Goal: Task Accomplishment & Management: Manage account settings

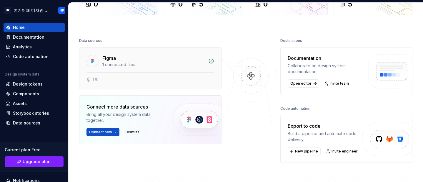
scroll to position [52, 0]
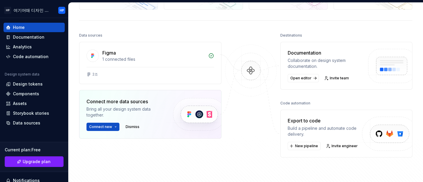
click at [384, 65] on img at bounding box center [391, 72] width 62 height 48
click at [34, 82] on div "Design tokens" at bounding box center [28, 84] width 30 height 6
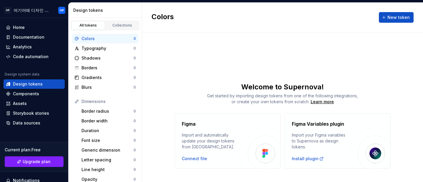
scroll to position [6, 0]
click at [103, 47] on div "Typography" at bounding box center [108, 48] width 52 height 6
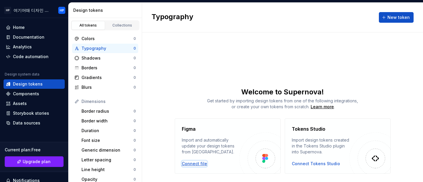
click at [193, 163] on div "Connect file" at bounding box center [194, 163] width 25 height 6
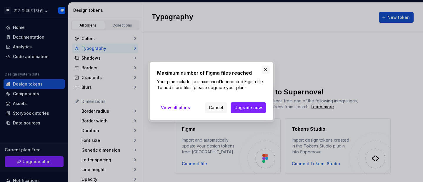
click at [264, 69] on button "button" at bounding box center [266, 69] width 8 height 8
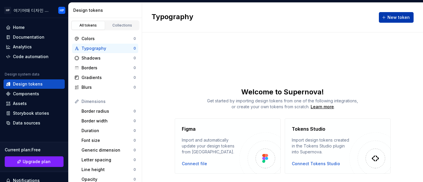
click at [398, 16] on span "New token" at bounding box center [399, 17] width 22 height 6
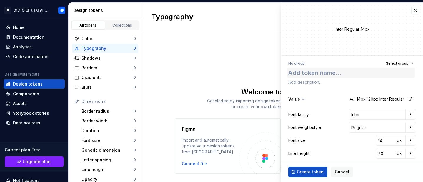
type textarea "*"
click at [413, 9] on button "button" at bounding box center [416, 10] width 8 height 8
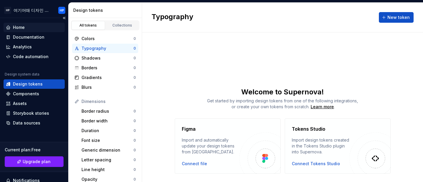
click at [22, 27] on div "Home" at bounding box center [19, 27] width 12 height 6
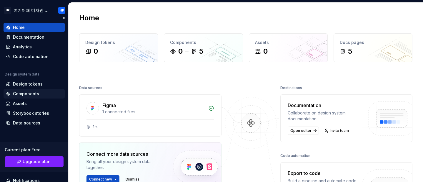
click at [23, 95] on div "Components" at bounding box center [26, 94] width 26 height 6
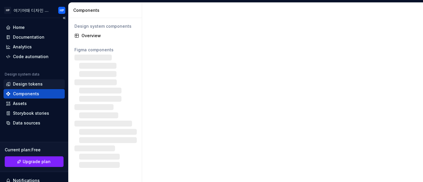
click at [26, 83] on div "Design tokens" at bounding box center [28, 84] width 30 height 6
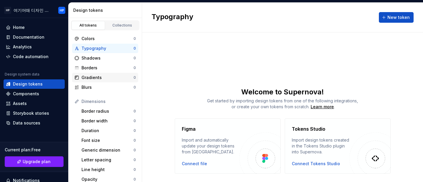
click at [100, 74] on div "Gradients 0" at bounding box center [105, 77] width 66 height 9
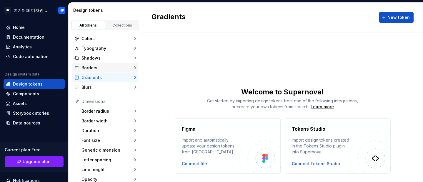
click at [94, 65] on div "Borders" at bounding box center [108, 68] width 52 height 6
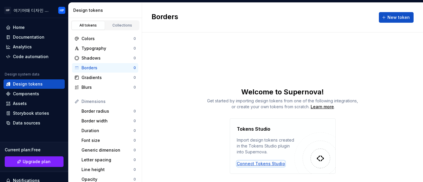
click at [273, 163] on div "Connect Tokens Studio" at bounding box center [261, 163] width 48 height 6
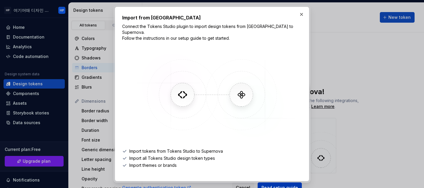
click at [285, 181] on span "Read setup guide" at bounding box center [279, 188] width 37 height 6
click at [304, 14] on button "button" at bounding box center [301, 14] width 8 height 8
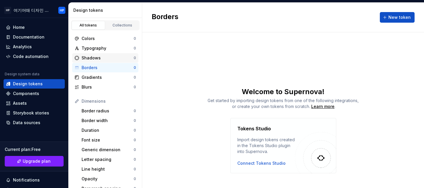
click at [99, 59] on div "Shadows" at bounding box center [108, 58] width 52 height 6
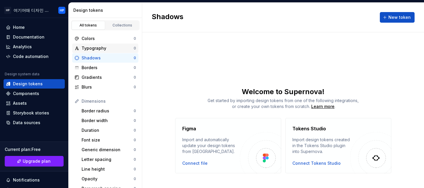
click at [100, 49] on div "Typography" at bounding box center [108, 48] width 52 height 6
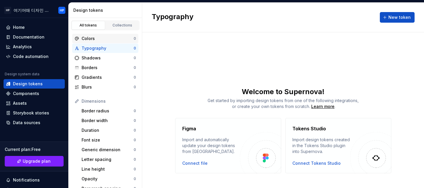
click at [99, 35] on div "Colors 0" at bounding box center [105, 38] width 66 height 9
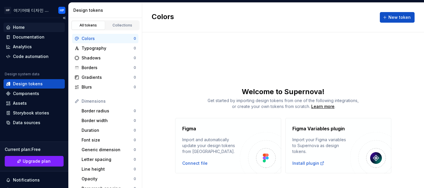
click at [13, 26] on div "Home" at bounding box center [19, 27] width 12 height 6
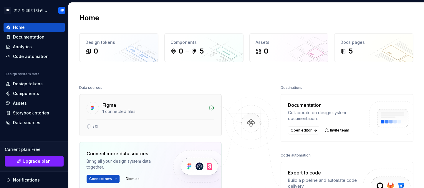
click at [209, 111] on icon at bounding box center [211, 108] width 6 height 6
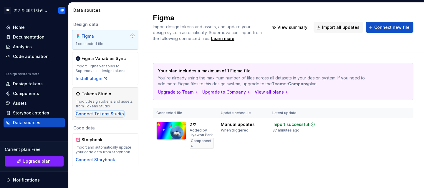
click at [113, 114] on div "Connect Tokens Studio" at bounding box center [100, 114] width 48 height 6
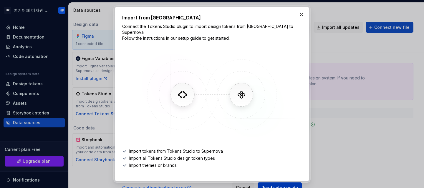
click at [273, 181] on span "Read setup guide" at bounding box center [279, 188] width 37 height 6
click at [302, 13] on button "button" at bounding box center [301, 14] width 8 height 8
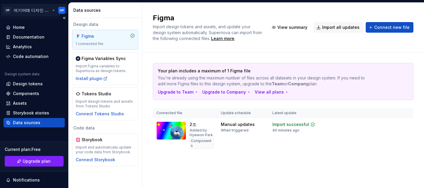
click at [61, 12] on html "HP 여기어때 디자인 시스템 HP Home Documentation Analytics Code automation Design system d…" at bounding box center [212, 94] width 424 height 188
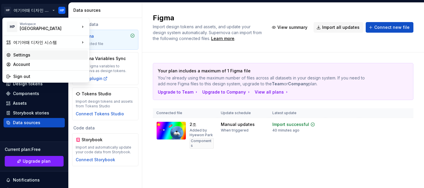
click at [40, 54] on div "Settings" at bounding box center [49, 55] width 72 height 6
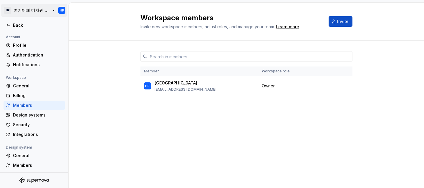
click at [65, 14] on html "HP 여기어때 디자인 시스템 HP Back Account Profile Authentication Notifications Workspace …" at bounding box center [212, 94] width 424 height 188
click at [112, 88] on html "HP 여기어때 디자인 시스템 HP Back Account Profile Authentication Notifications Workspace …" at bounding box center [212, 94] width 424 height 188
click at [28, 42] on div "Profile" at bounding box center [37, 45] width 49 height 6
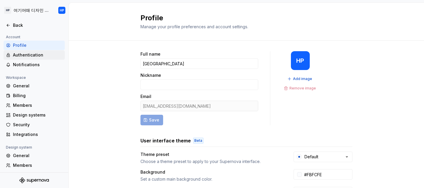
click at [21, 58] on div "Authentication" at bounding box center [37, 55] width 49 height 6
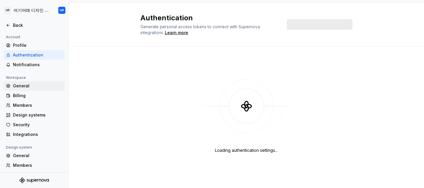
click at [28, 87] on div "General" at bounding box center [37, 86] width 49 height 6
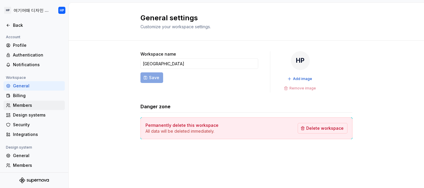
click at [57, 109] on div "Members" at bounding box center [34, 105] width 61 height 9
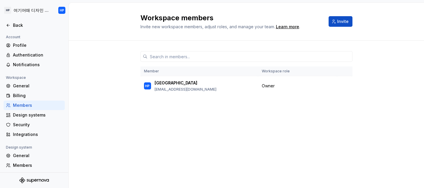
click at [24, 102] on div "Members" at bounding box center [34, 105] width 61 height 9
click at [29, 95] on div "Billing" at bounding box center [37, 96] width 49 height 6
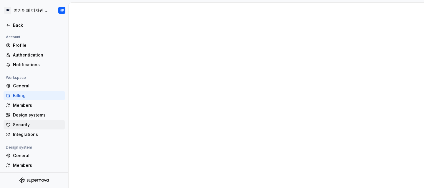
click at [27, 127] on div "Security" at bounding box center [37, 125] width 49 height 6
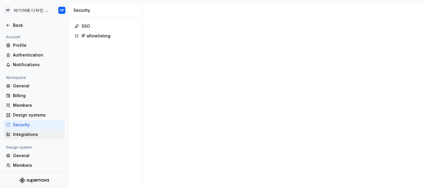
click at [22, 136] on div "Integrations" at bounding box center [37, 135] width 49 height 6
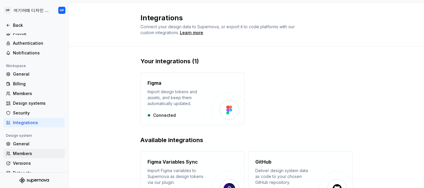
scroll to position [30, 0]
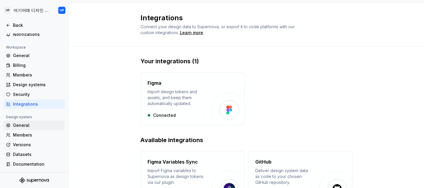
click at [36, 129] on div "General" at bounding box center [34, 125] width 61 height 9
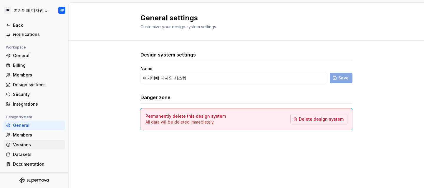
click at [37, 141] on div "Versions" at bounding box center [34, 144] width 61 height 9
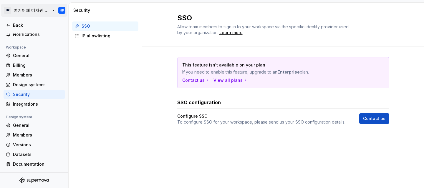
click at [14, 8] on html "HP 여기어때 디자인 시스템 HP Back Account Profile Authentication Notifications Workspace …" at bounding box center [212, 94] width 424 height 188
click at [10, 12] on html "HP 여기어때 디자인 시스템 HP Back Account Profile Authentication Notifications Workspace …" at bounding box center [212, 94] width 424 height 188
click at [15, 5] on html "HP 여기어때 디자인 시스템 HP Back Account Profile Authentication Notifications Workspace …" at bounding box center [212, 94] width 424 height 188
click at [14, 24] on div "Back" at bounding box center [37, 25] width 49 height 6
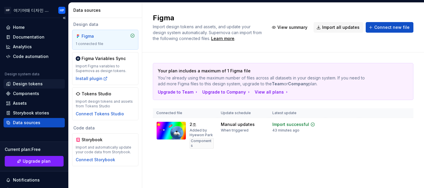
click at [38, 86] on div "Design tokens" at bounding box center [28, 84] width 30 height 6
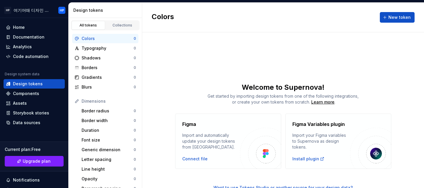
scroll to position [7, 0]
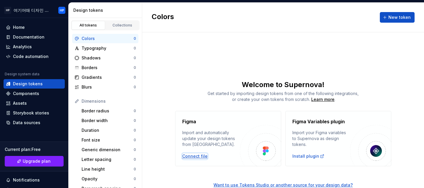
click at [195, 158] on div "Connect file" at bounding box center [194, 156] width 25 height 6
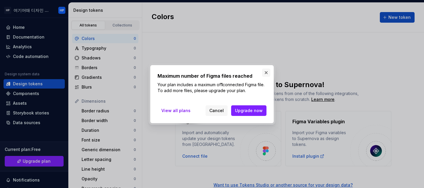
click at [265, 70] on button "button" at bounding box center [266, 73] width 8 height 8
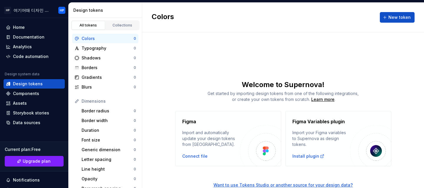
click at [264, 137] on img at bounding box center [260, 145] width 41 height 41
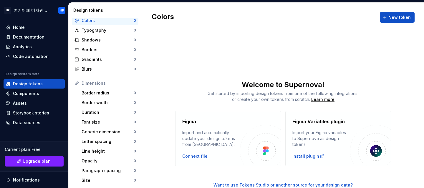
scroll to position [0, 0]
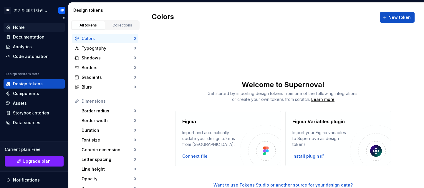
click at [33, 24] on div "Home" at bounding box center [34, 27] width 61 height 9
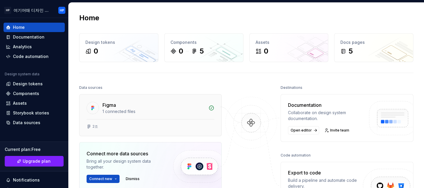
click at [209, 107] on icon at bounding box center [211, 108] width 4 height 4
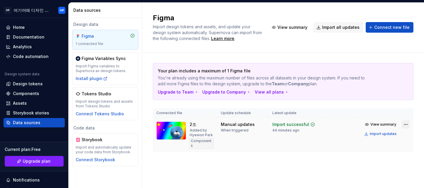
click at [404, 125] on html "HP 여기어때 디자인 시스템 HP Home Documentation Analytics Code automation Design system d…" at bounding box center [212, 94] width 424 height 188
click at [315, 155] on html "HP 여기어때 디자인 시스템 HP Home Documentation Analytics Code automation Design system d…" at bounding box center [212, 94] width 424 height 188
click at [404, 127] on html "HP 여기어때 디자인 시스템 HP Home Documentation Analytics Code automation Design system d…" at bounding box center [212, 94] width 424 height 188
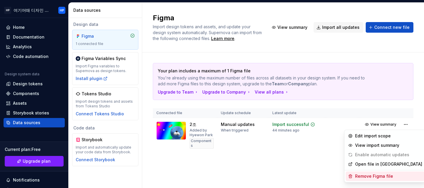
click at [384, 175] on div "Remove Figma file" at bounding box center [388, 176] width 67 height 6
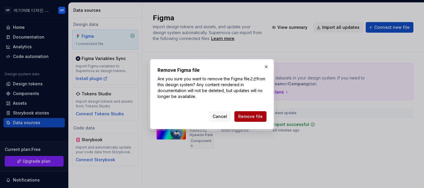
click at [246, 115] on span "Remove file" at bounding box center [250, 117] width 24 height 6
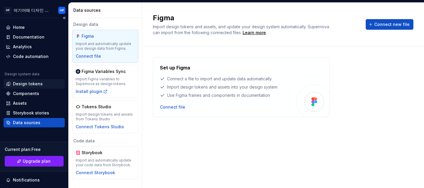
click at [23, 87] on div "Design tokens" at bounding box center [34, 83] width 61 height 9
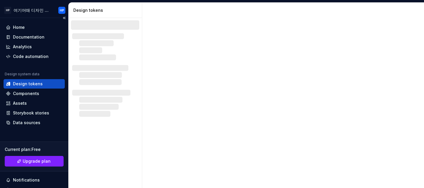
click at [22, 85] on div "Design tokens" at bounding box center [28, 84] width 30 height 6
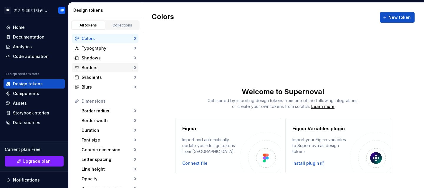
click at [99, 70] on div "Borders" at bounding box center [108, 68] width 52 height 6
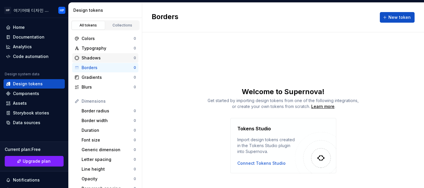
click at [90, 59] on div "Shadows" at bounding box center [108, 58] width 52 height 6
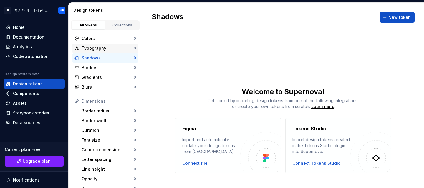
click at [97, 51] on div "Typography 0" at bounding box center [105, 48] width 66 height 9
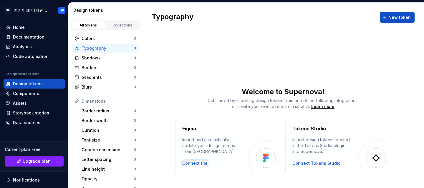
click at [198, 163] on div "Connect file" at bounding box center [194, 163] width 25 height 6
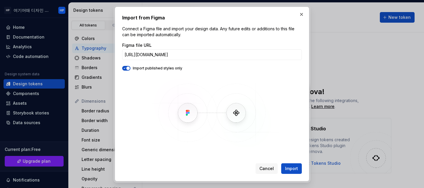
scroll to position [0, 69]
type input "[URL][DOMAIN_NAME]"
click at [297, 169] on span "Import" at bounding box center [291, 169] width 13 height 6
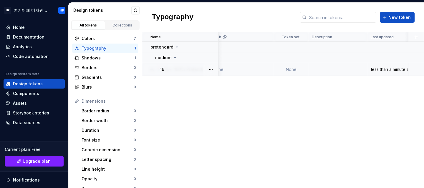
scroll to position [0, 0]
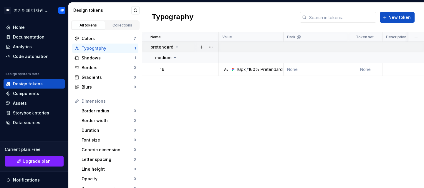
click at [170, 48] on p "pretendard" at bounding box center [161, 47] width 23 height 6
click at [173, 48] on div "pretendard" at bounding box center [164, 47] width 29 height 6
click at [175, 60] on div "medium" at bounding box center [166, 58] width 22 height 6
click at [173, 60] on div "medium" at bounding box center [166, 58] width 22 height 6
click at [255, 70] on div "160%" at bounding box center [253, 70] width 11 height 6
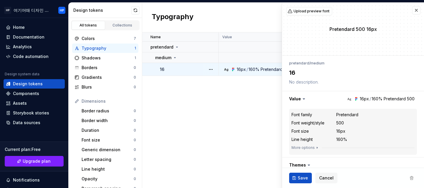
click at [278, 68] on div "Pretendard" at bounding box center [272, 70] width 22 height 6
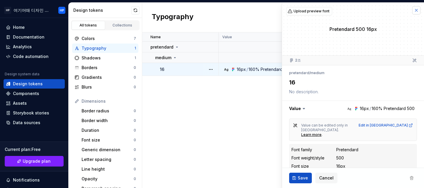
click at [412, 11] on button "button" at bounding box center [416, 10] width 8 height 8
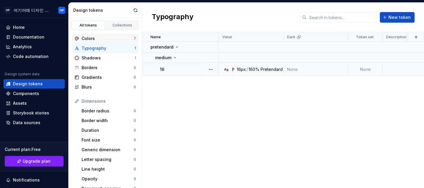
click at [109, 37] on div "Colors" at bounding box center [108, 39] width 52 height 6
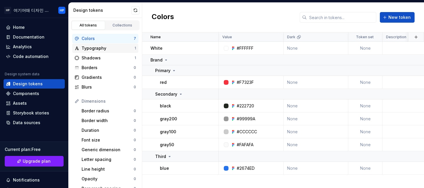
click at [97, 46] on div "Typography" at bounding box center [108, 48] width 53 height 6
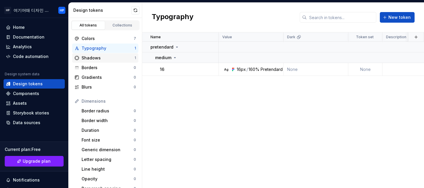
click at [96, 57] on div "Shadows" at bounding box center [108, 58] width 53 height 6
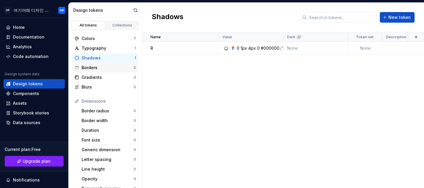
click at [104, 70] on div "Borders" at bounding box center [108, 68] width 52 height 6
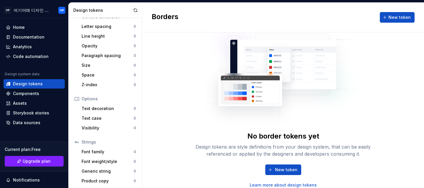
scroll to position [134, 0]
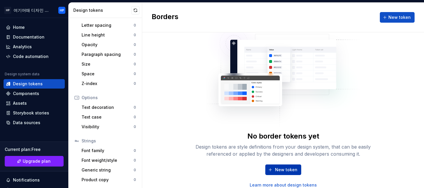
click at [272, 168] on button "New token" at bounding box center [283, 170] width 36 height 11
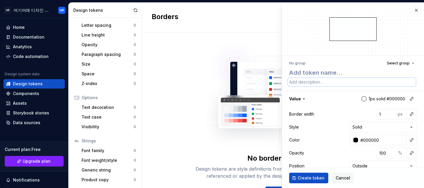
click at [357, 79] on textarea at bounding box center [352, 82] width 128 height 8
click at [351, 68] on textarea at bounding box center [352, 72] width 128 height 11
click at [412, 12] on button "button" at bounding box center [416, 10] width 8 height 8
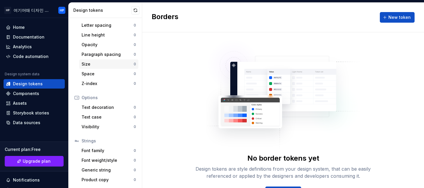
click at [104, 64] on div "Size" at bounding box center [108, 64] width 52 height 6
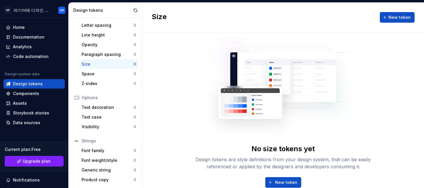
scroll to position [22, 0]
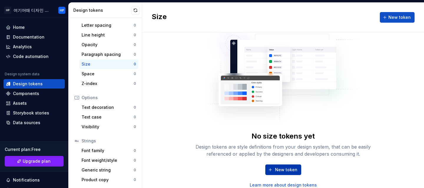
click at [275, 168] on span "New token" at bounding box center [286, 170] width 22 height 6
type textarea "*"
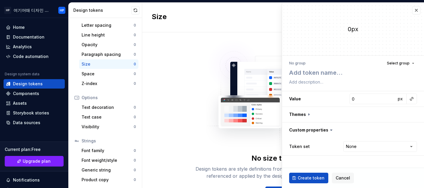
click at [421, 7] on div "0px" at bounding box center [353, 29] width 142 height 53
click at [417, 9] on button "button" at bounding box center [416, 10] width 8 height 8
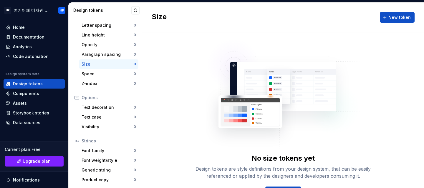
click at [412, 13] on div "Size New token" at bounding box center [283, 18] width 282 height 30
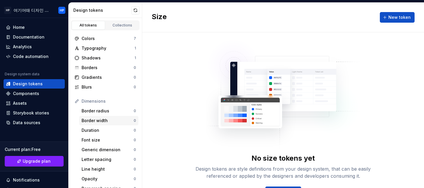
click at [109, 122] on div "Border width" at bounding box center [108, 121] width 52 height 6
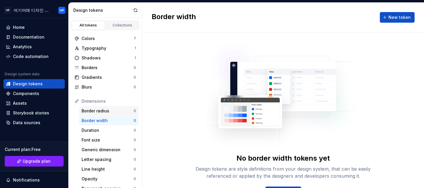
click at [102, 111] on div "Border radius" at bounding box center [108, 111] width 52 height 6
click at [102, 109] on div "Border radius" at bounding box center [108, 111] width 52 height 6
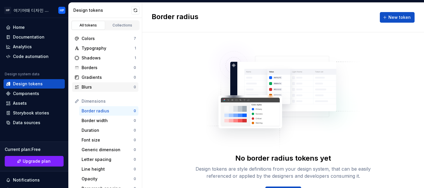
click at [101, 89] on div "Blurs" at bounding box center [108, 87] width 52 height 6
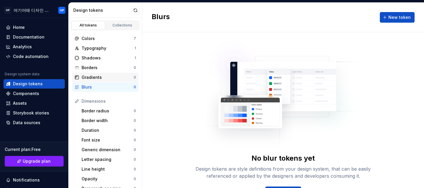
click at [99, 75] on div "Gradients" at bounding box center [108, 77] width 52 height 6
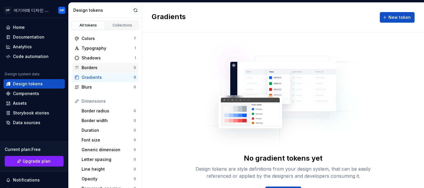
click at [100, 69] on div "Borders" at bounding box center [108, 68] width 52 height 6
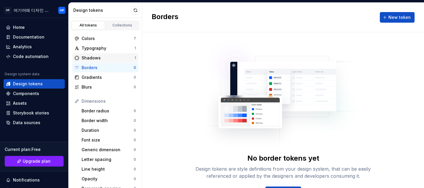
click at [102, 60] on div "Shadows" at bounding box center [108, 58] width 53 height 6
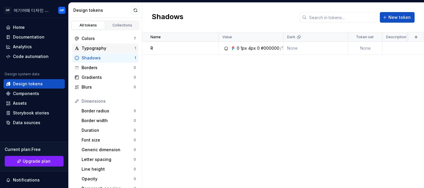
click at [100, 48] on div "Typography" at bounding box center [108, 48] width 53 height 6
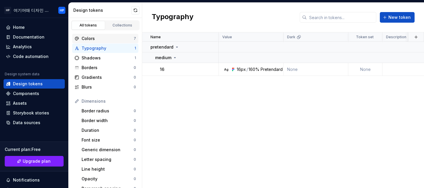
click at [98, 41] on div "Colors" at bounding box center [108, 39] width 52 height 6
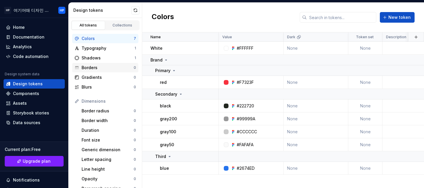
click at [112, 67] on div "Borders" at bounding box center [108, 68] width 52 height 6
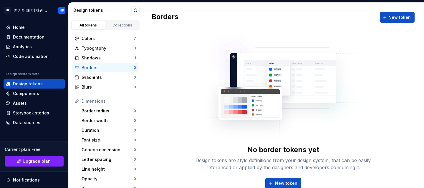
scroll to position [22, 0]
